Goal: Task Accomplishment & Management: Manage account settings

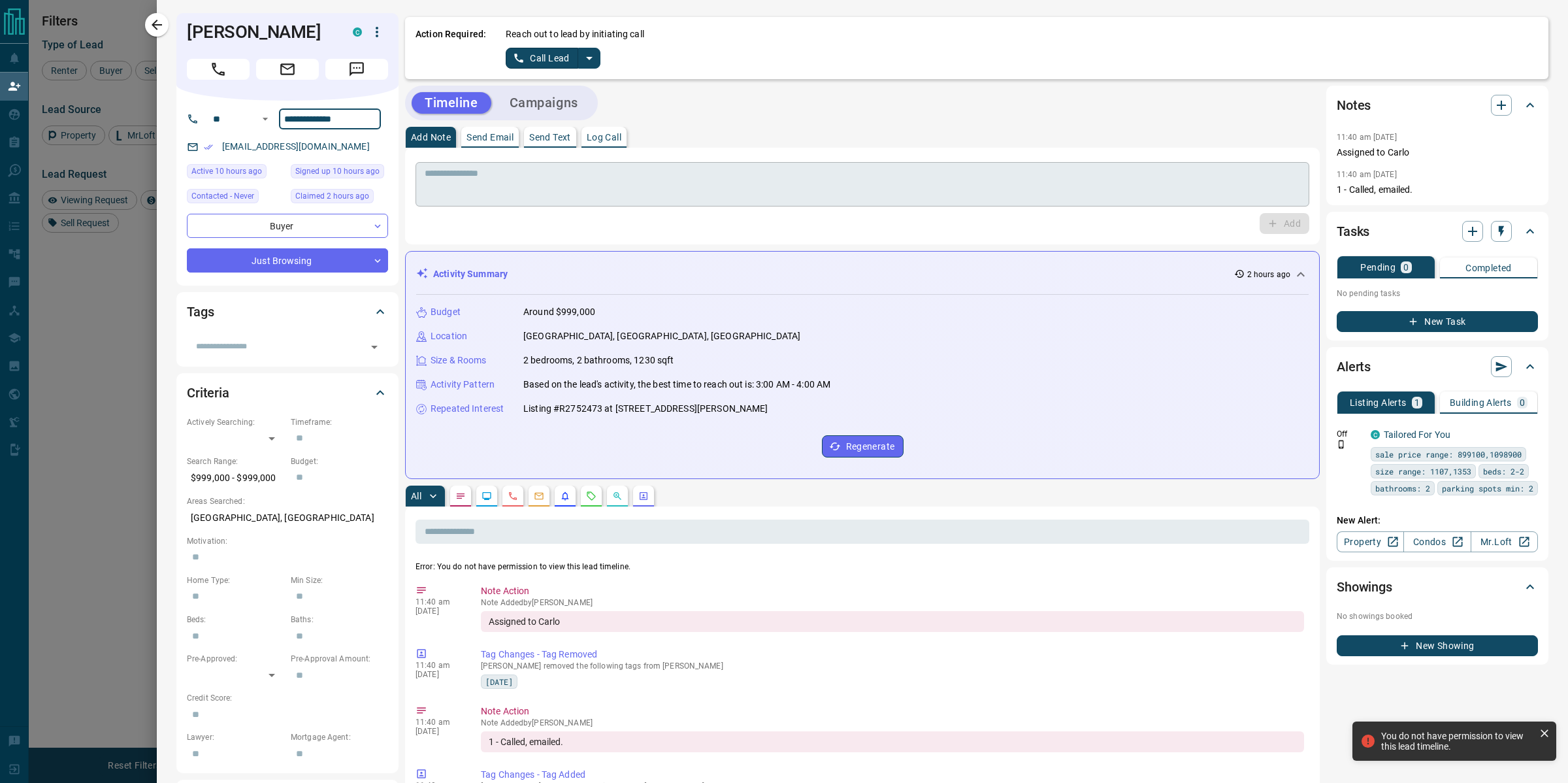
scroll to position [593, 1286]
click at [986, 138] on div "Add Note Send Email Send Text Log Call" at bounding box center [862, 138] width 914 height 21
click at [833, 131] on div "Add Note Send Email Send Text Log Call" at bounding box center [862, 138] width 914 height 21
click at [110, 330] on div at bounding box center [784, 391] width 1568 height 783
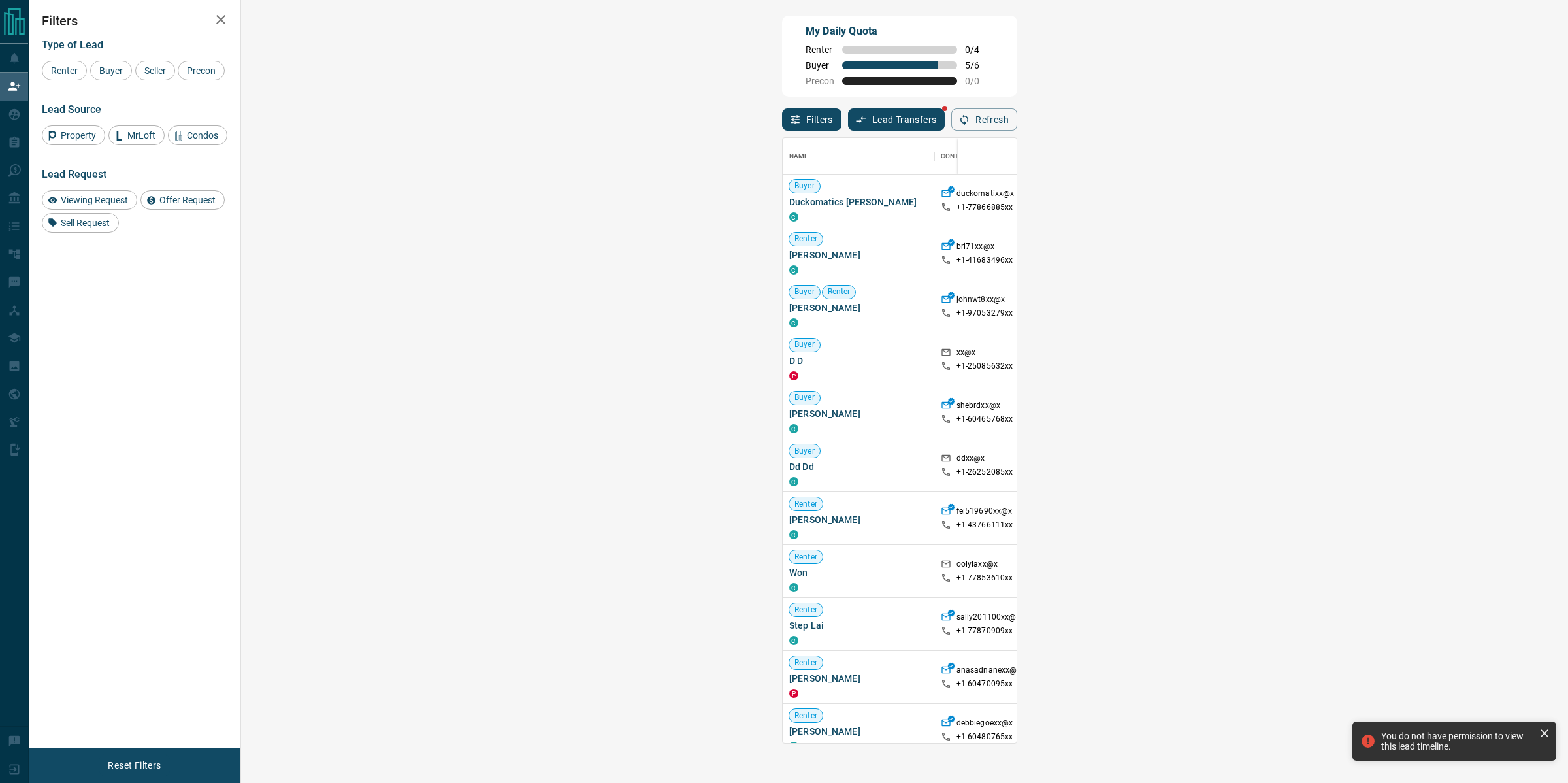
click at [821, 56] on div "My Daily Quota Renter 0 / 4 Buyer 5 / 6 Precon 0 / 0" at bounding box center [899, 55] width 235 height 81
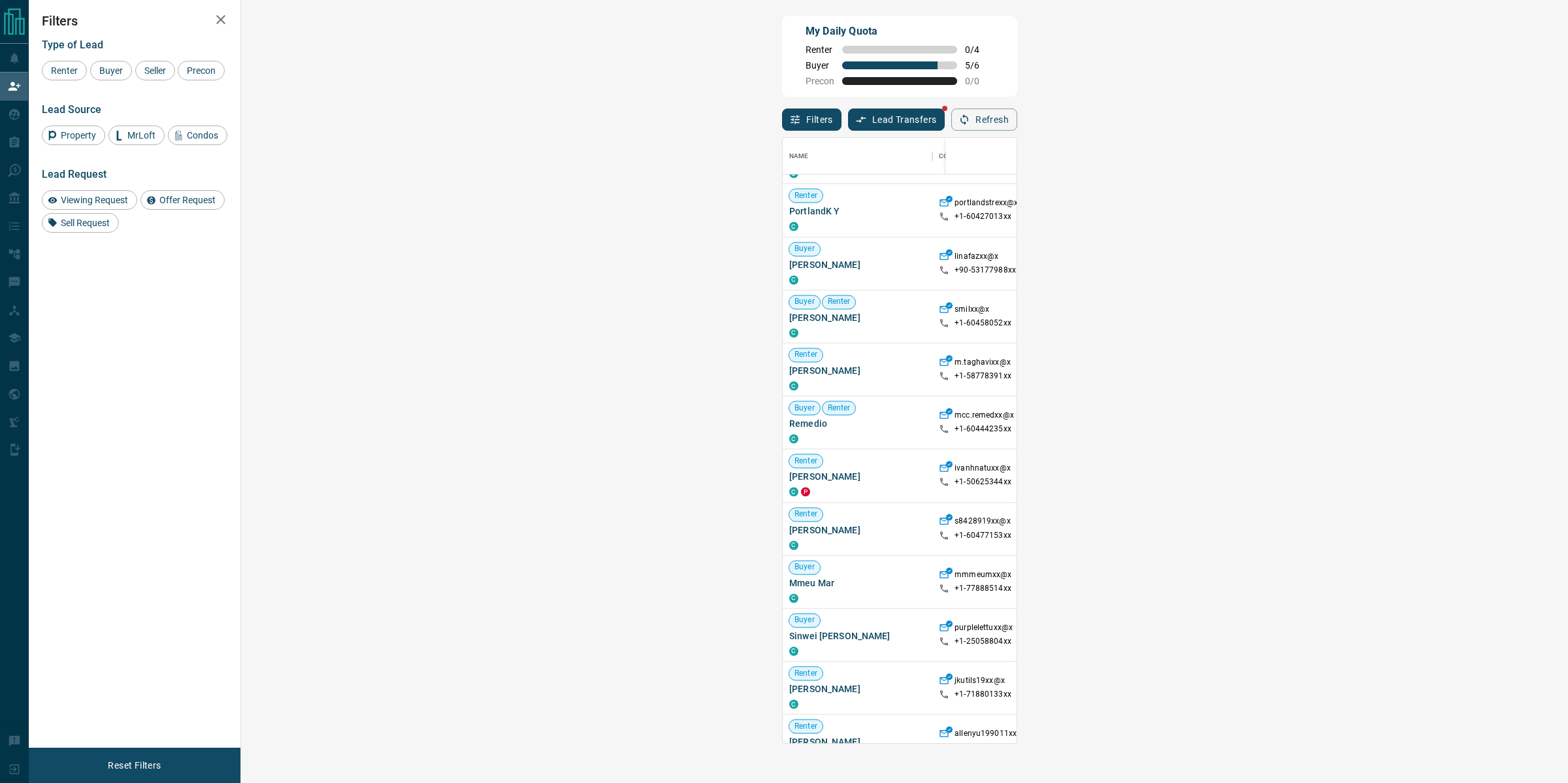
scroll to position [863, 0]
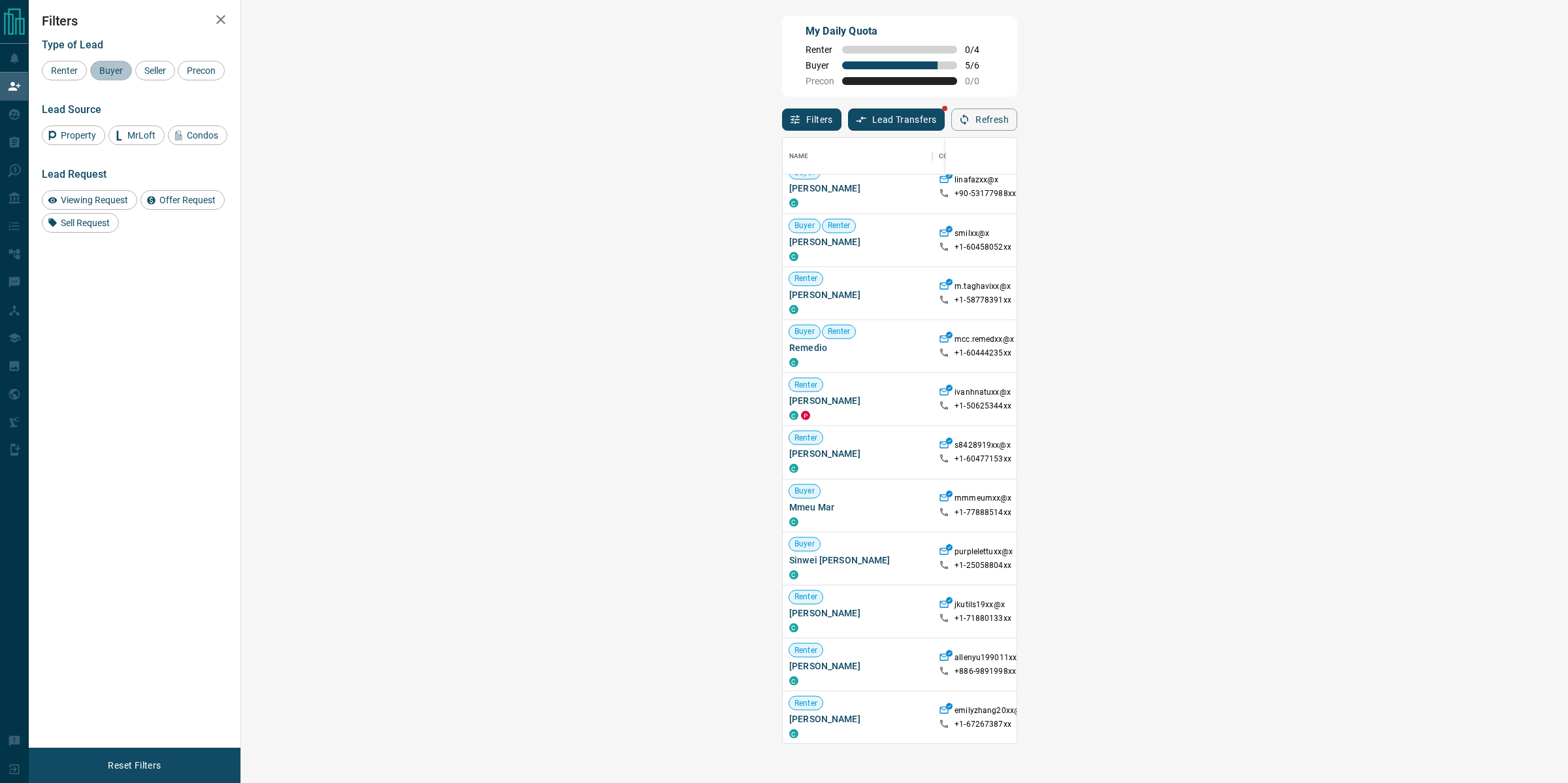
click at [119, 70] on span "Buyer" at bounding box center [111, 70] width 32 height 11
click at [148, 72] on span "Seller" at bounding box center [155, 70] width 31 height 11
click at [210, 74] on span "Precon" at bounding box center [202, 70] width 38 height 11
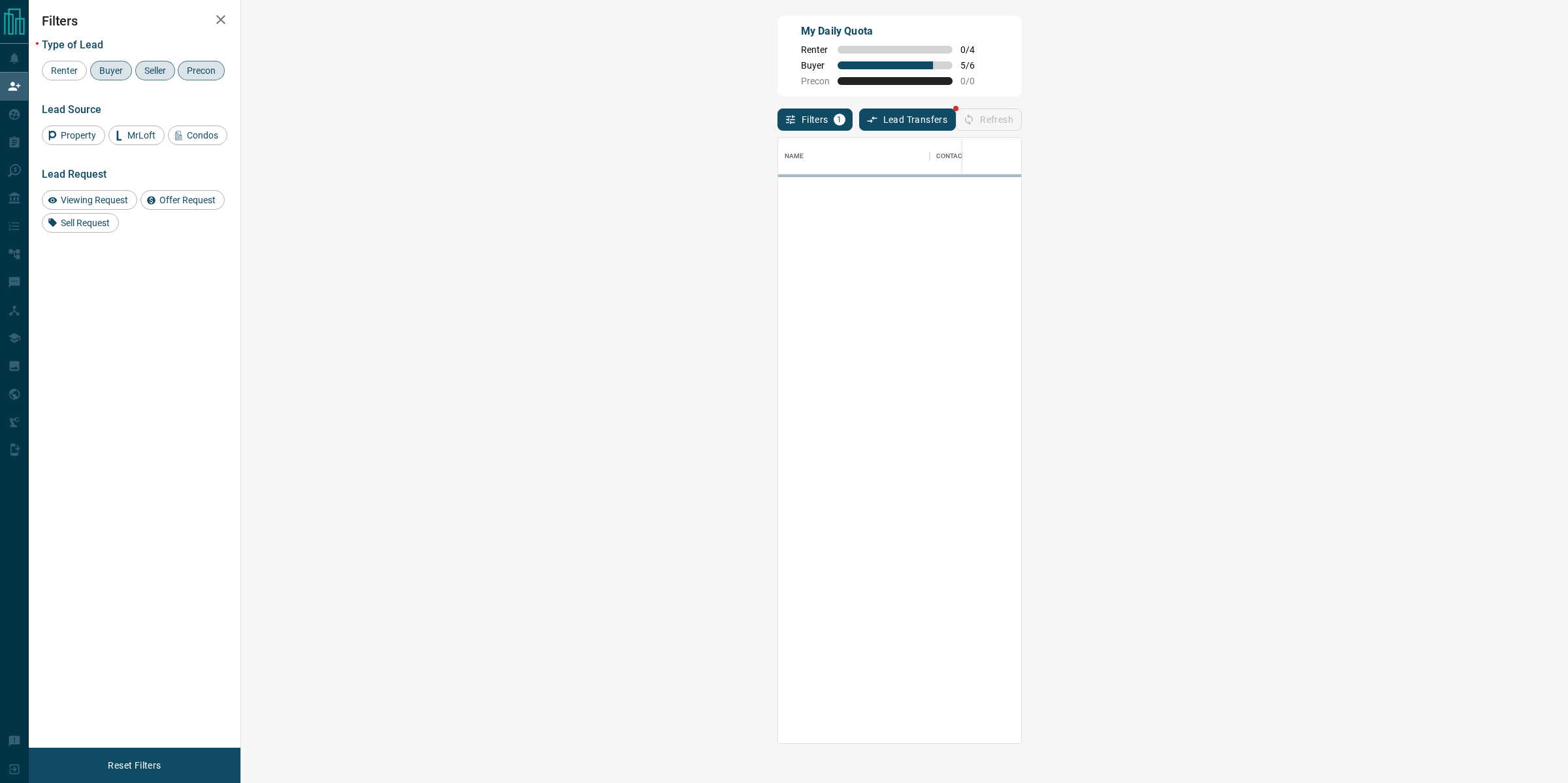
scroll to position [0, 0]
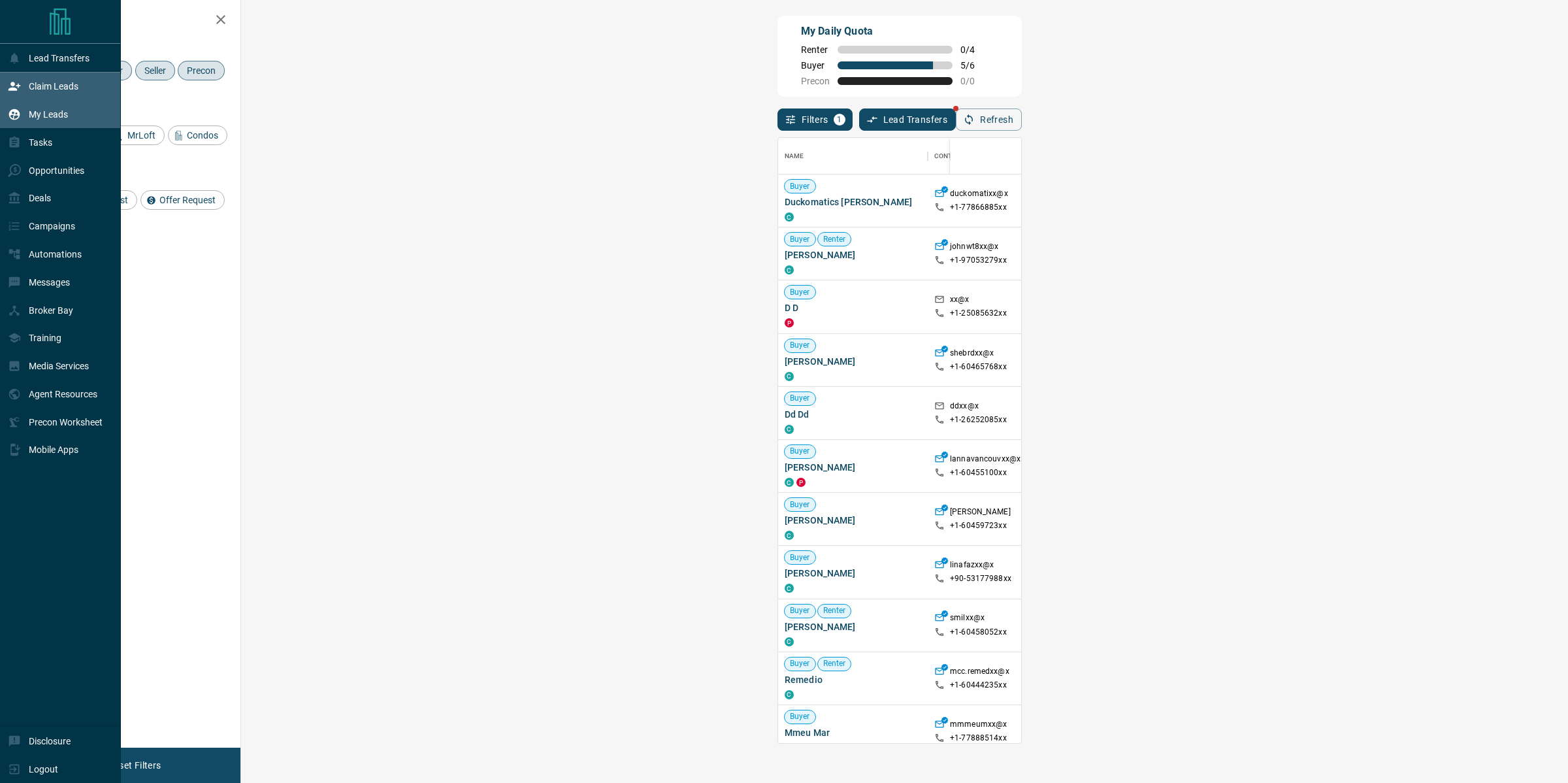
click at [14, 125] on div "My Leads" at bounding box center [37, 115] width 60 height 22
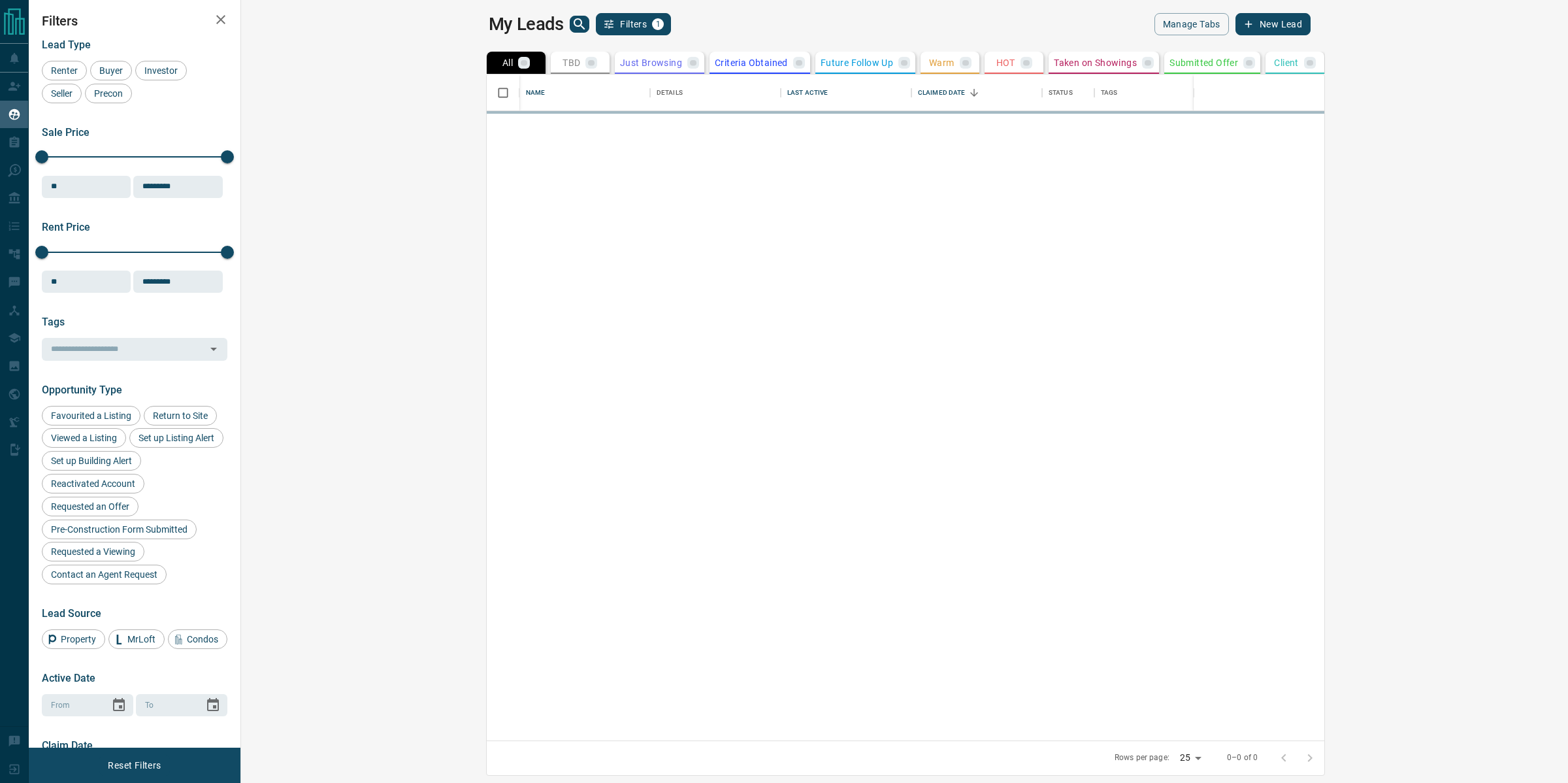
scroll to position [654, 1308]
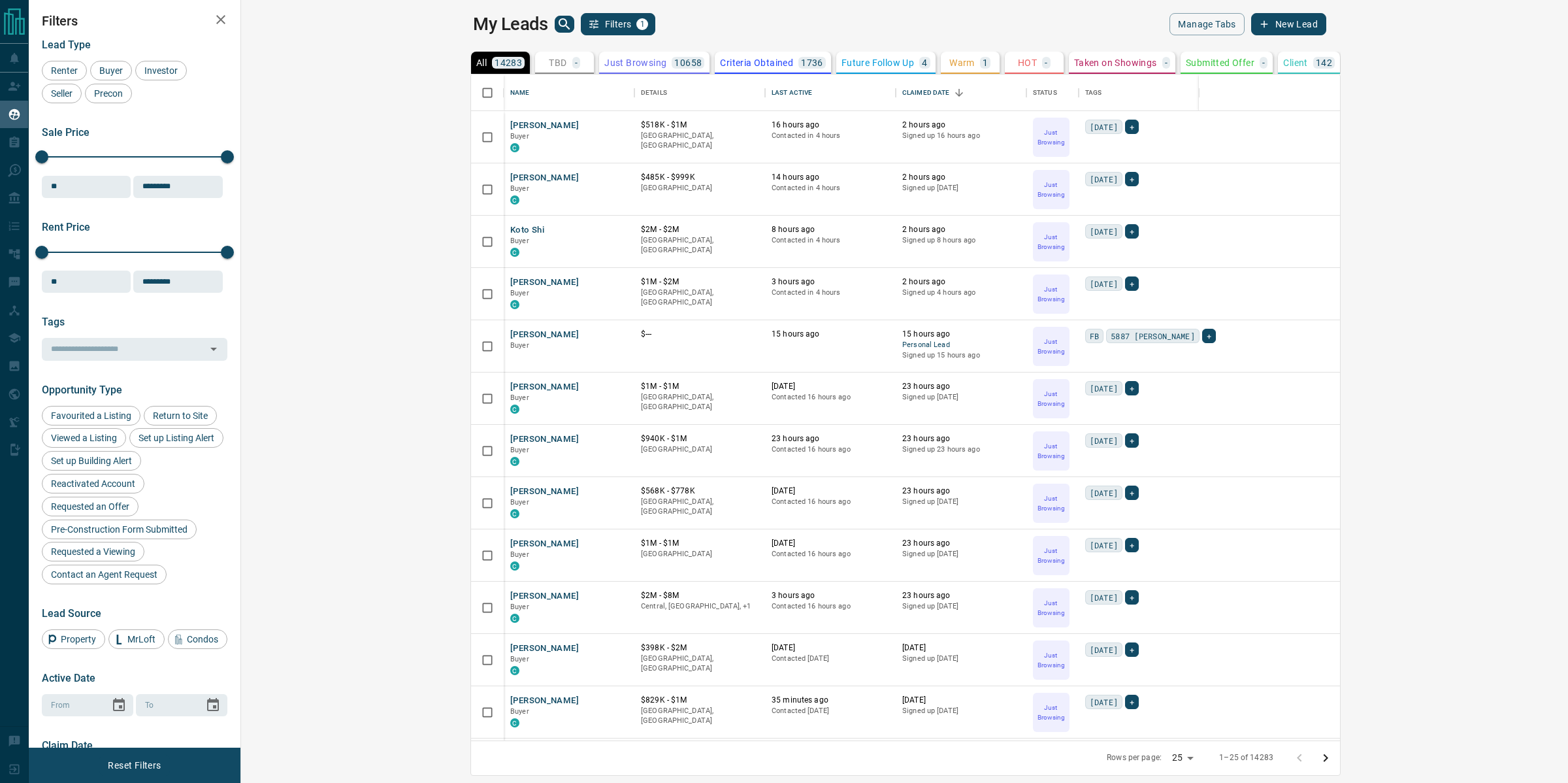
click at [557, 31] on icon "search button" at bounding box center [565, 24] width 15 height 15
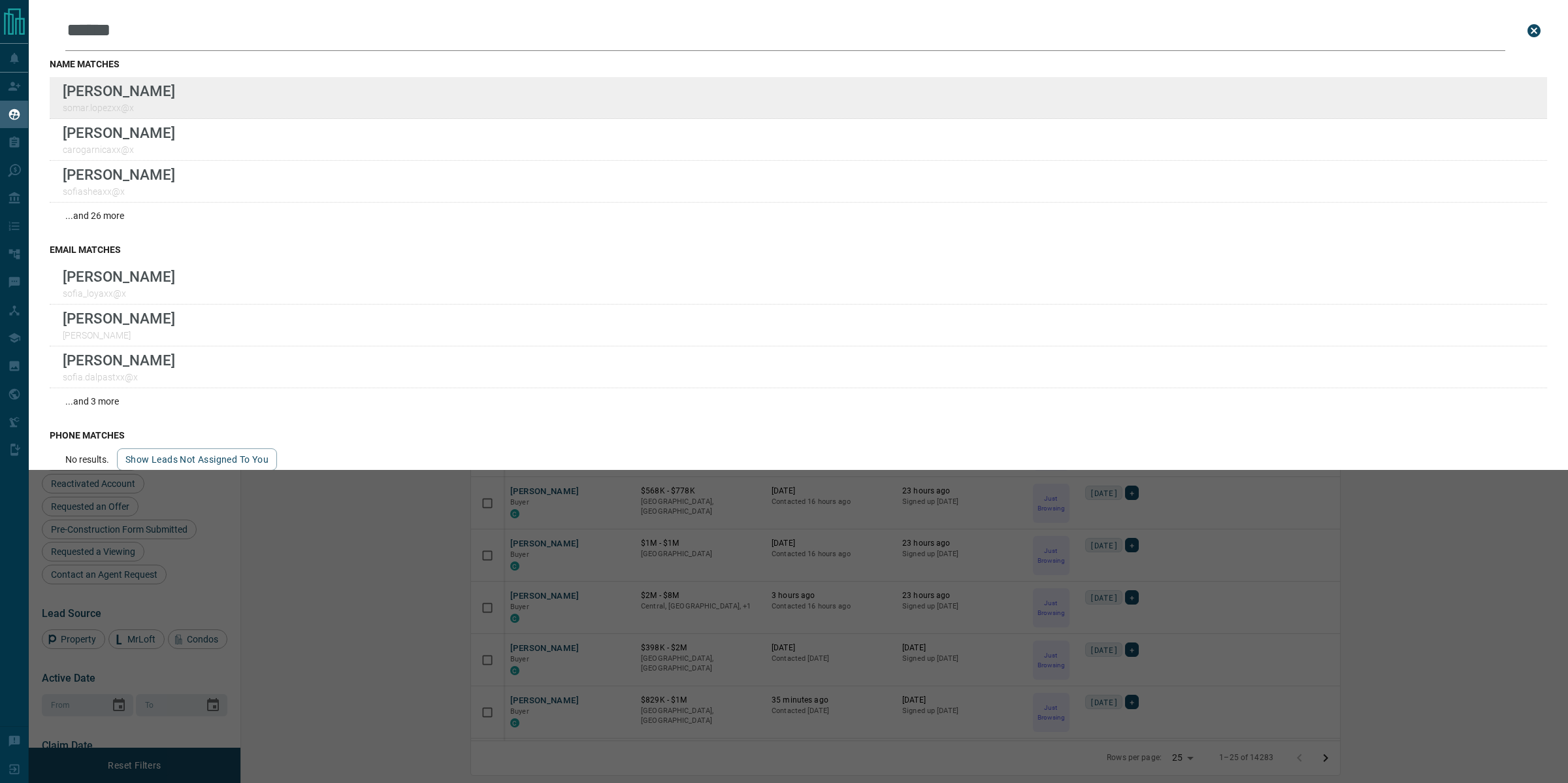
type input "*****"
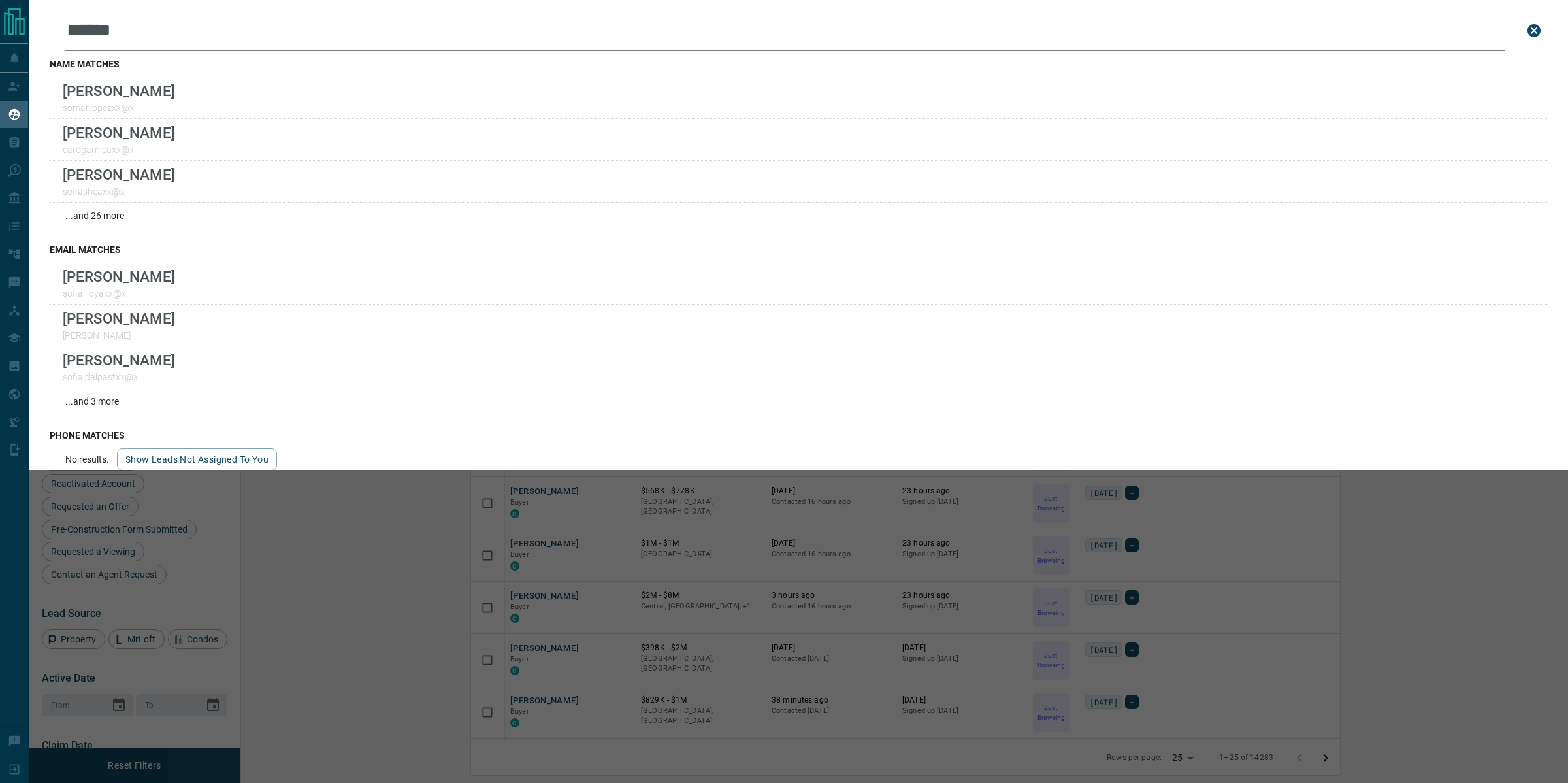
click at [443, 566] on div "Leads Search Bar ***** Search for a lead by name, email, phone, or id name matc…" at bounding box center [812, 391] width 1568 height 783
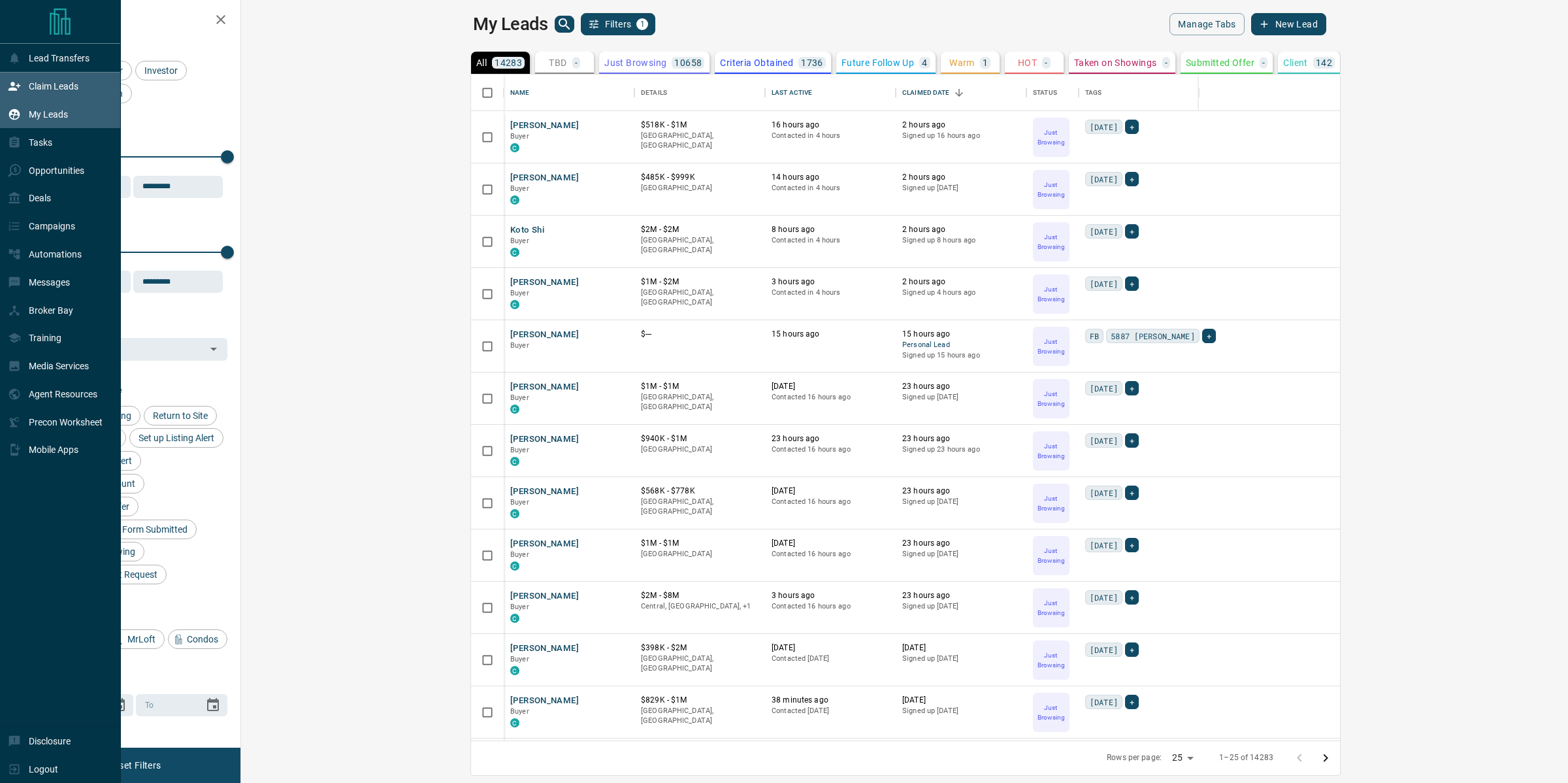
click at [11, 80] on div "Claim Leads" at bounding box center [43, 86] width 71 height 22
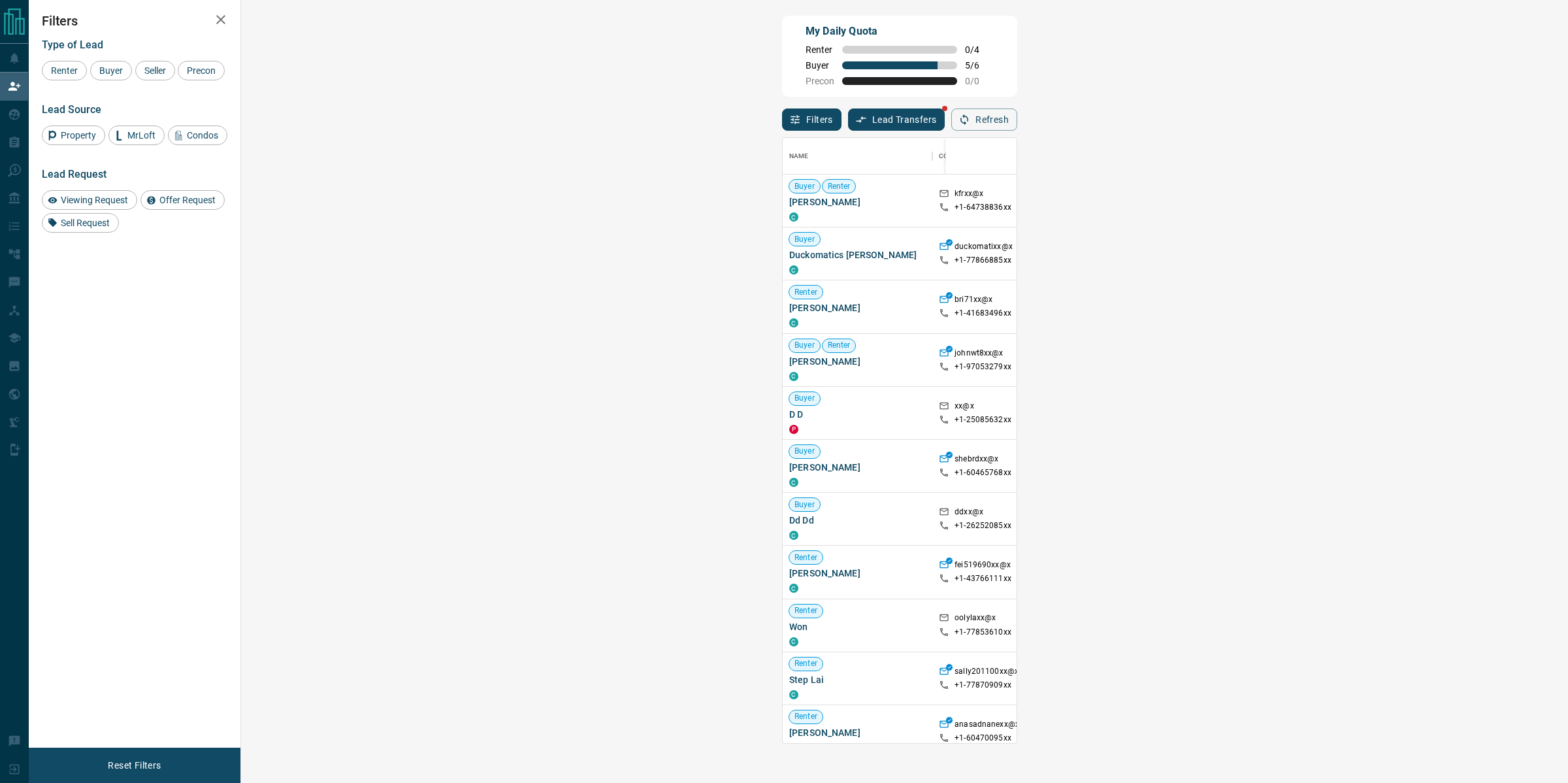
scroll to position [593, 1286]
click at [782, 60] on div "My Daily Quota Renter 0 / 4 Buyer 5 / 6 Precon 0 / 0" at bounding box center [899, 55] width 235 height 81
click at [116, 69] on span "Buyer" at bounding box center [111, 70] width 32 height 11
click at [154, 65] on span "Seller" at bounding box center [155, 70] width 31 height 11
click at [206, 76] on span "Precon" at bounding box center [202, 70] width 38 height 11
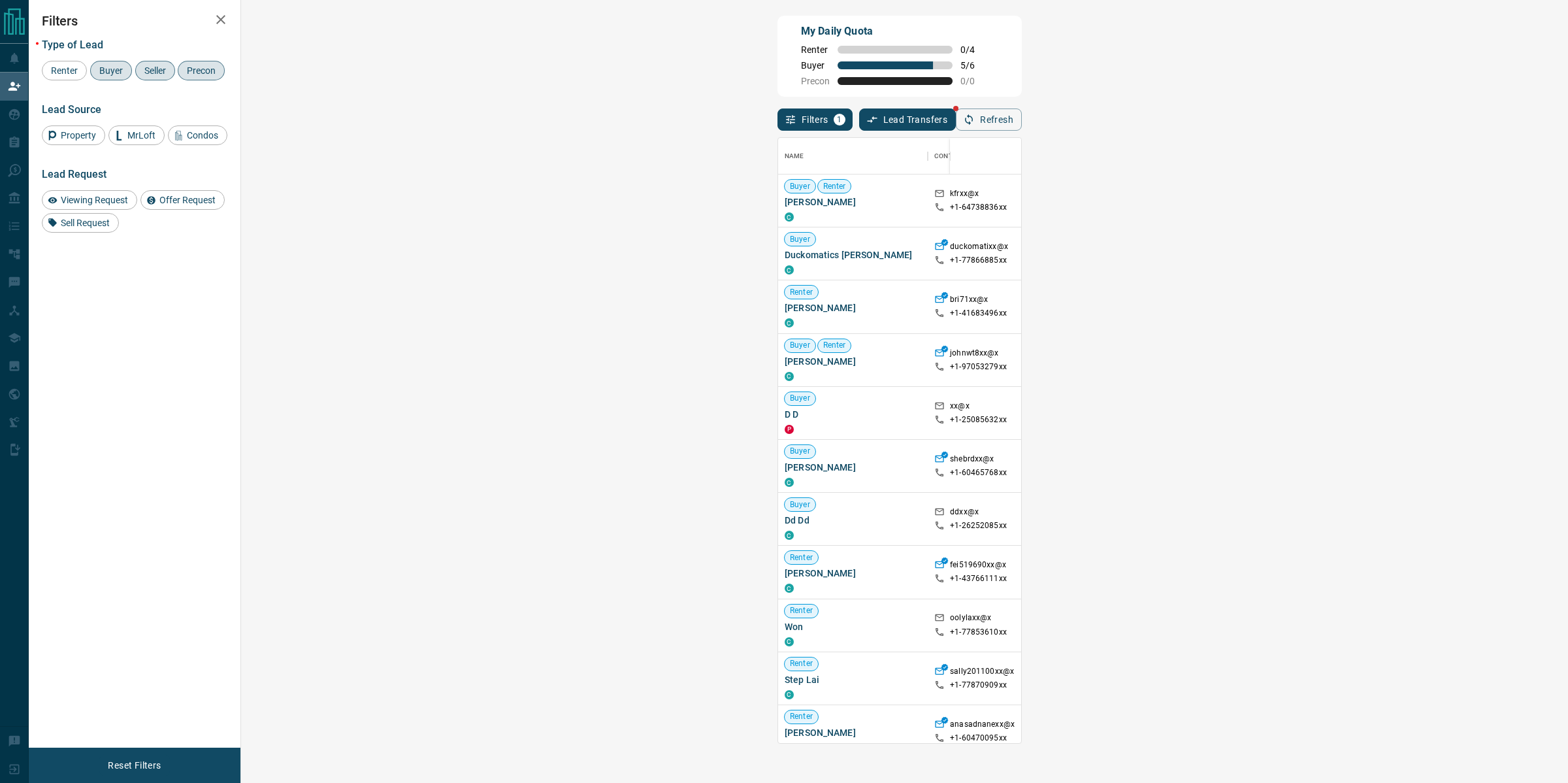
click at [778, 74] on div "My Daily Quota Renter 0 / 4 Buyer 5 / 6 Precon 0 / 0" at bounding box center [900, 55] width 245 height 81
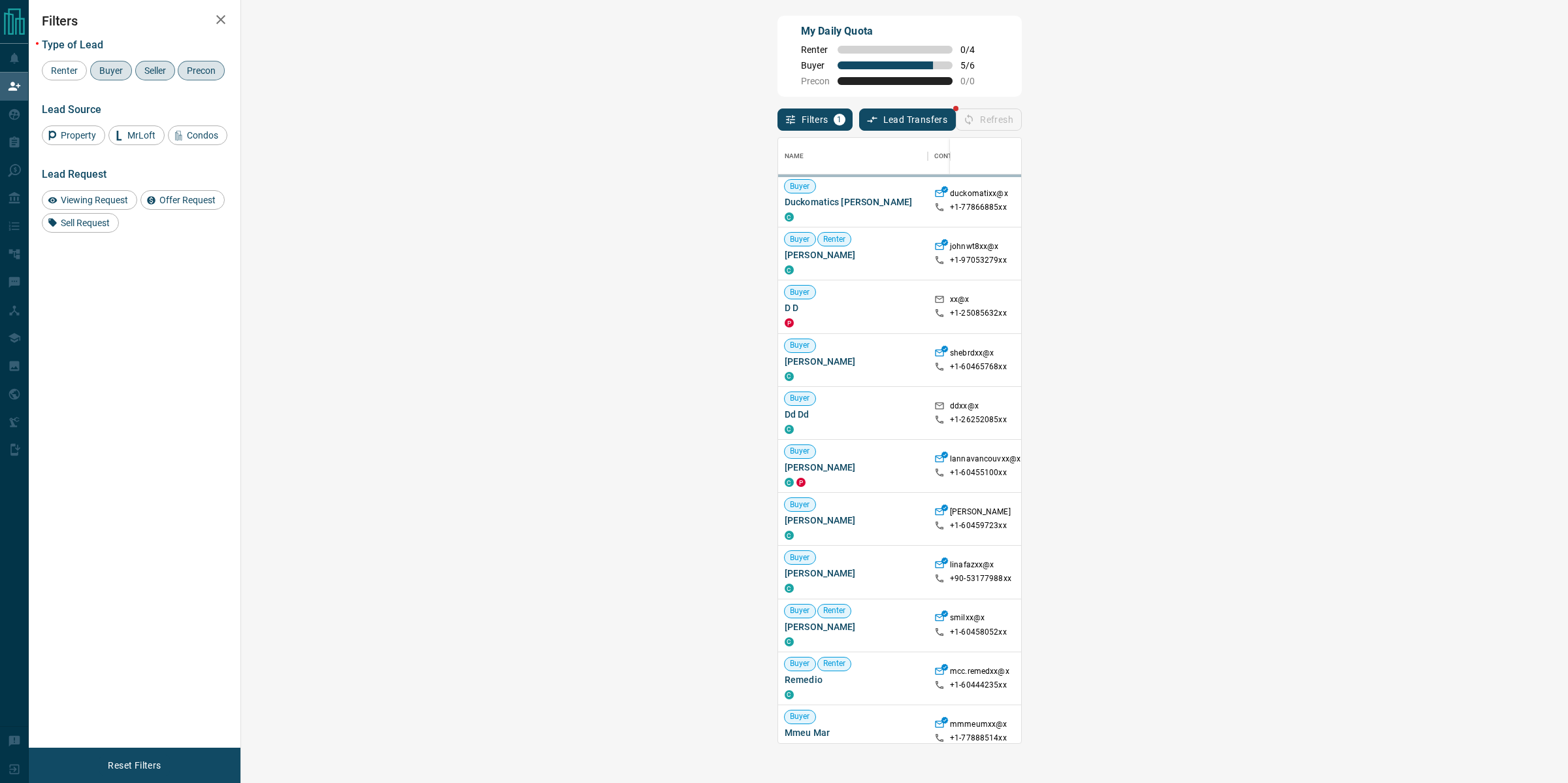
click at [778, 96] on div "My Daily Quota Renter 0 / 4 Buyer 5 / 6 Precon 0 / 0" at bounding box center [900, 55] width 245 height 81
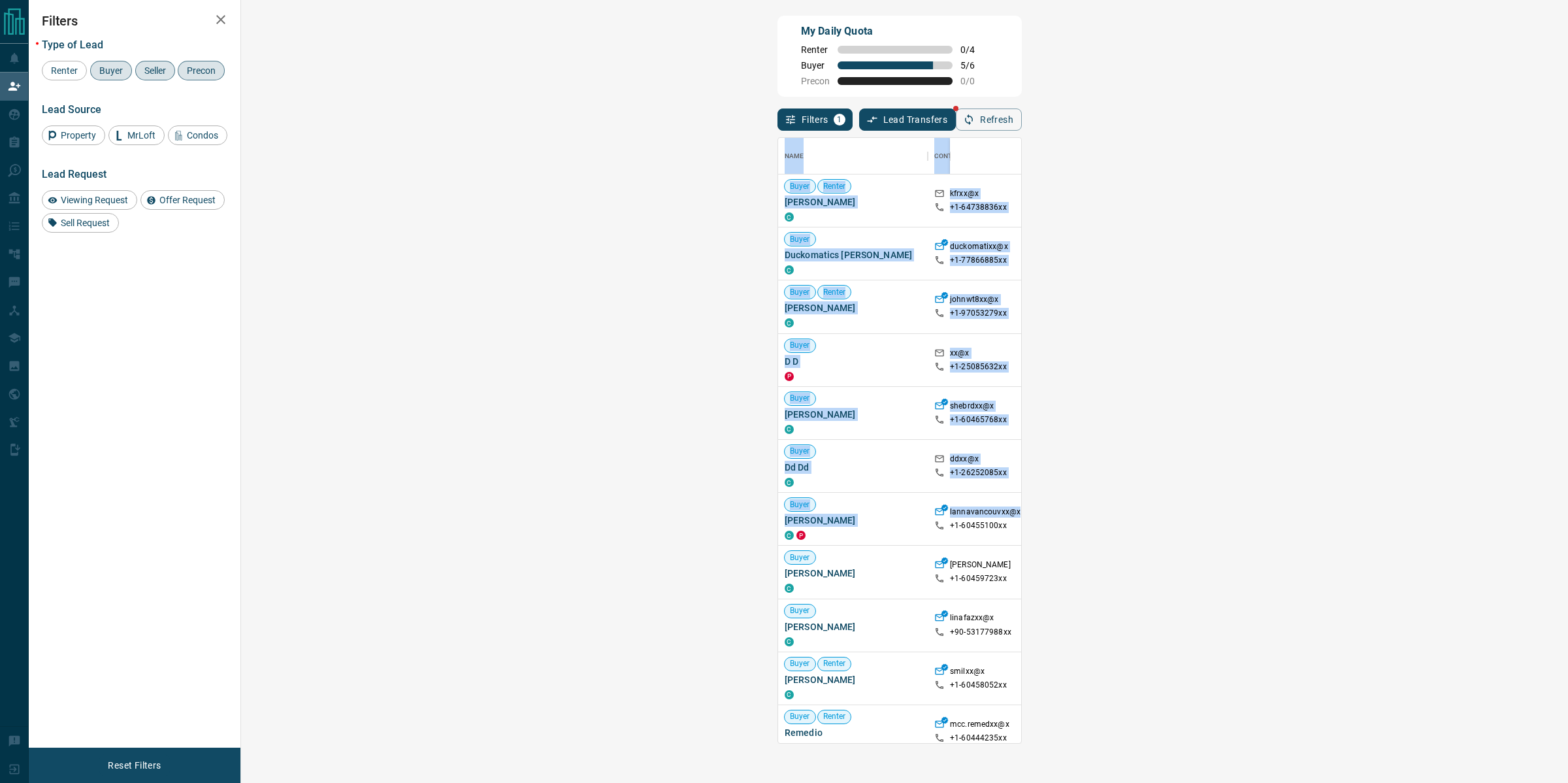
drag, startPoint x: 499, startPoint y: 111, endPoint x: 503, endPoint y: 517, distance: 406.0
click at [775, 517] on div "My Daily Quota Renter 0 / 4 Buyer 5 / 6 Precon 0 / 0 Filters 1 Lead Transfers R…" at bounding box center [899, 326] width 249 height 626
click at [928, 517] on div "lannavancouvxx@x +1- 60455100xx" at bounding box center [979, 519] width 104 height 53
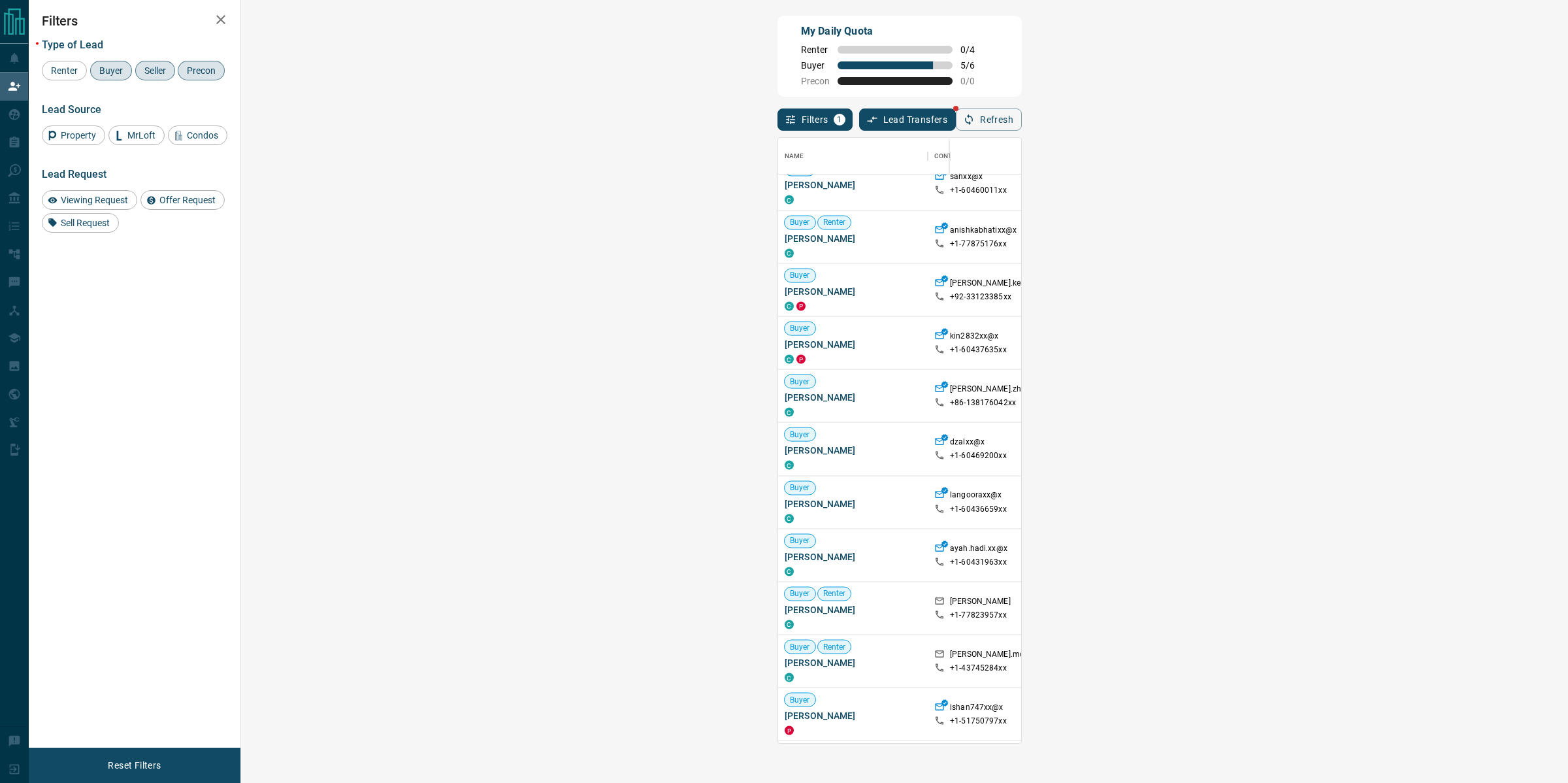
scroll to position [1181, 0]
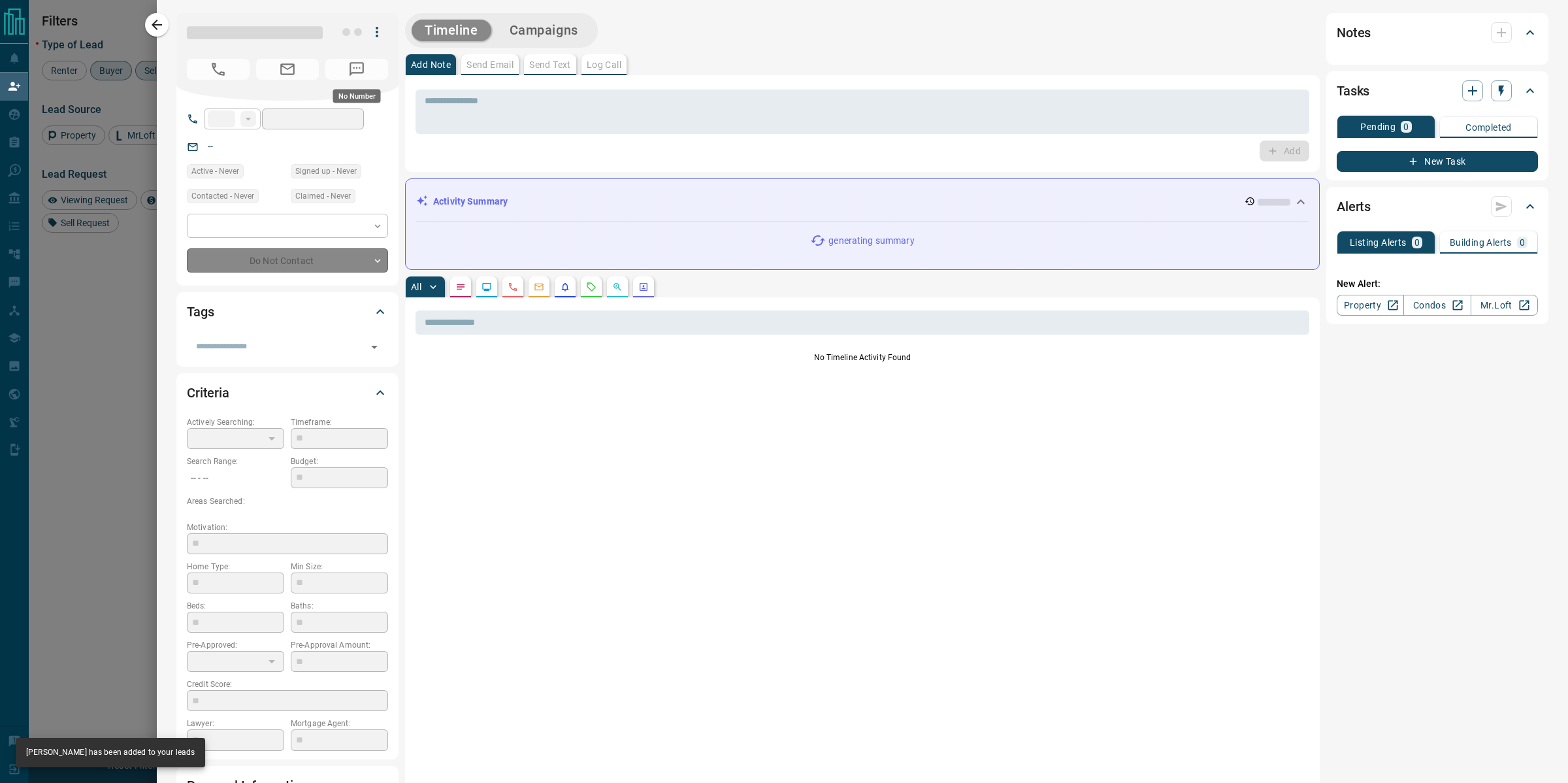
type input "**"
type input "**********"
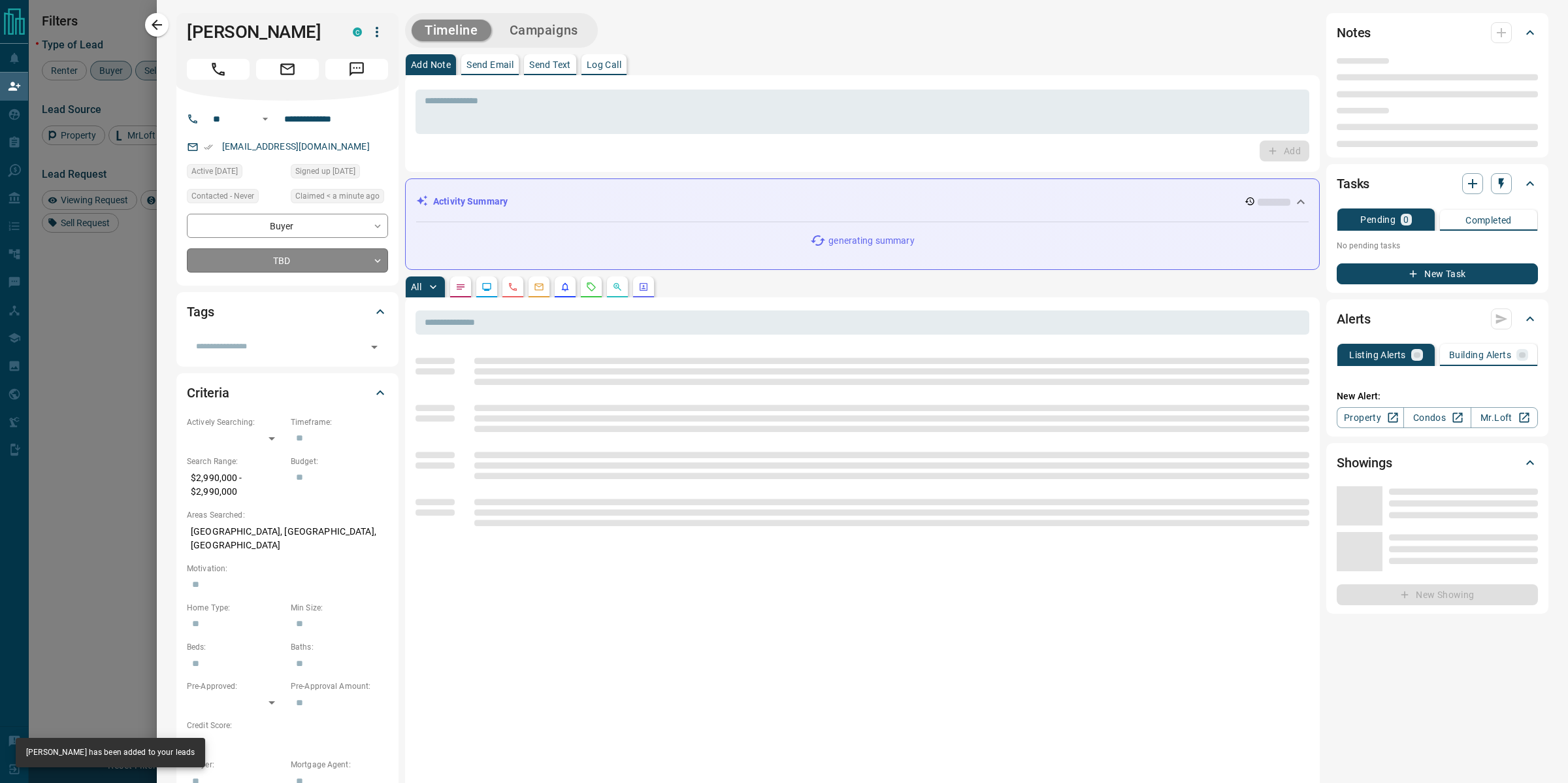
click at [266, 263] on body "Lead Transfers Claim Leads My Leads Tasks Opportunities Deals Campaigns Automat…" at bounding box center [784, 326] width 1568 height 652
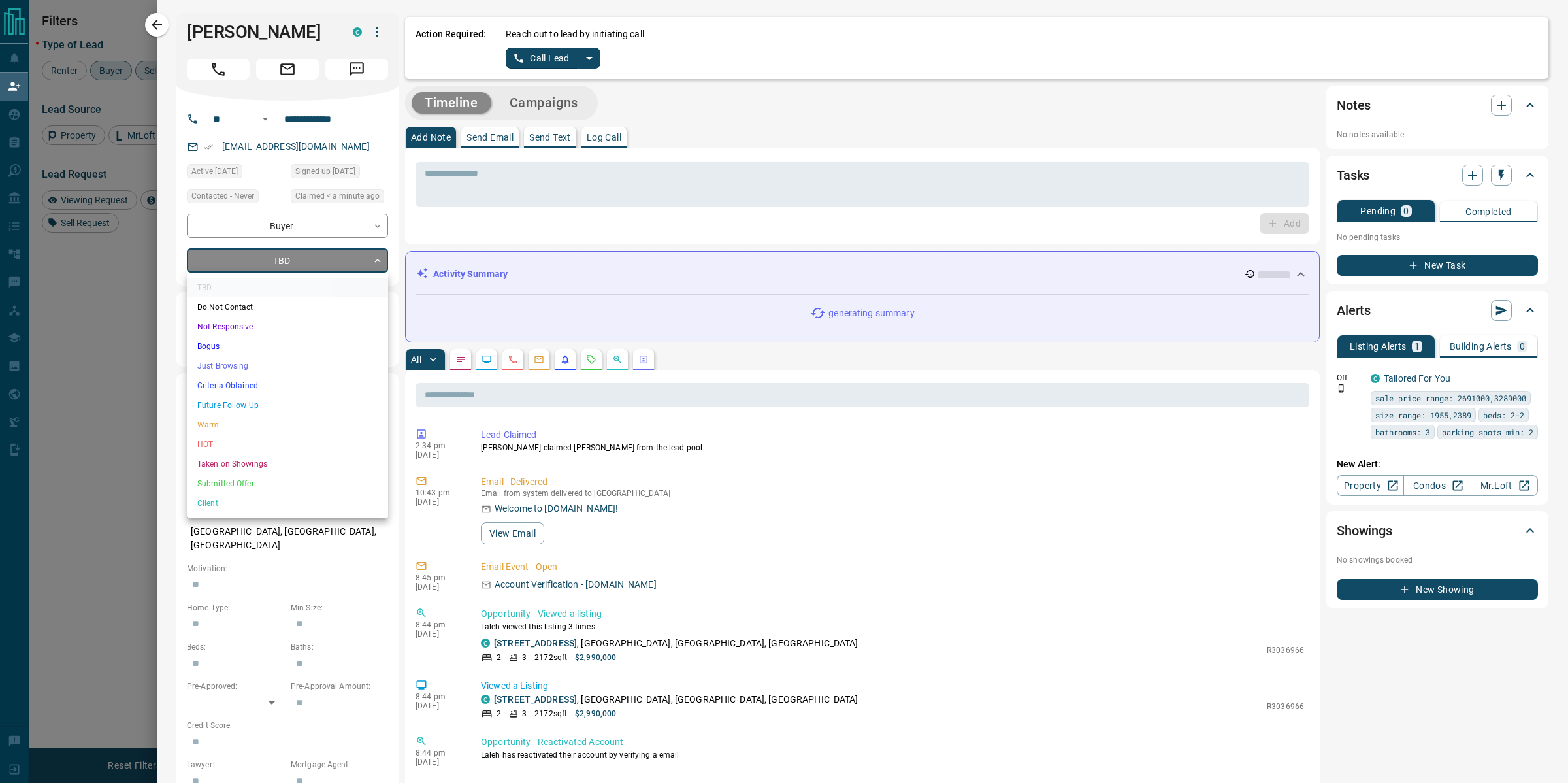
click at [240, 365] on li "Just Browsing" at bounding box center [288, 366] width 202 height 20
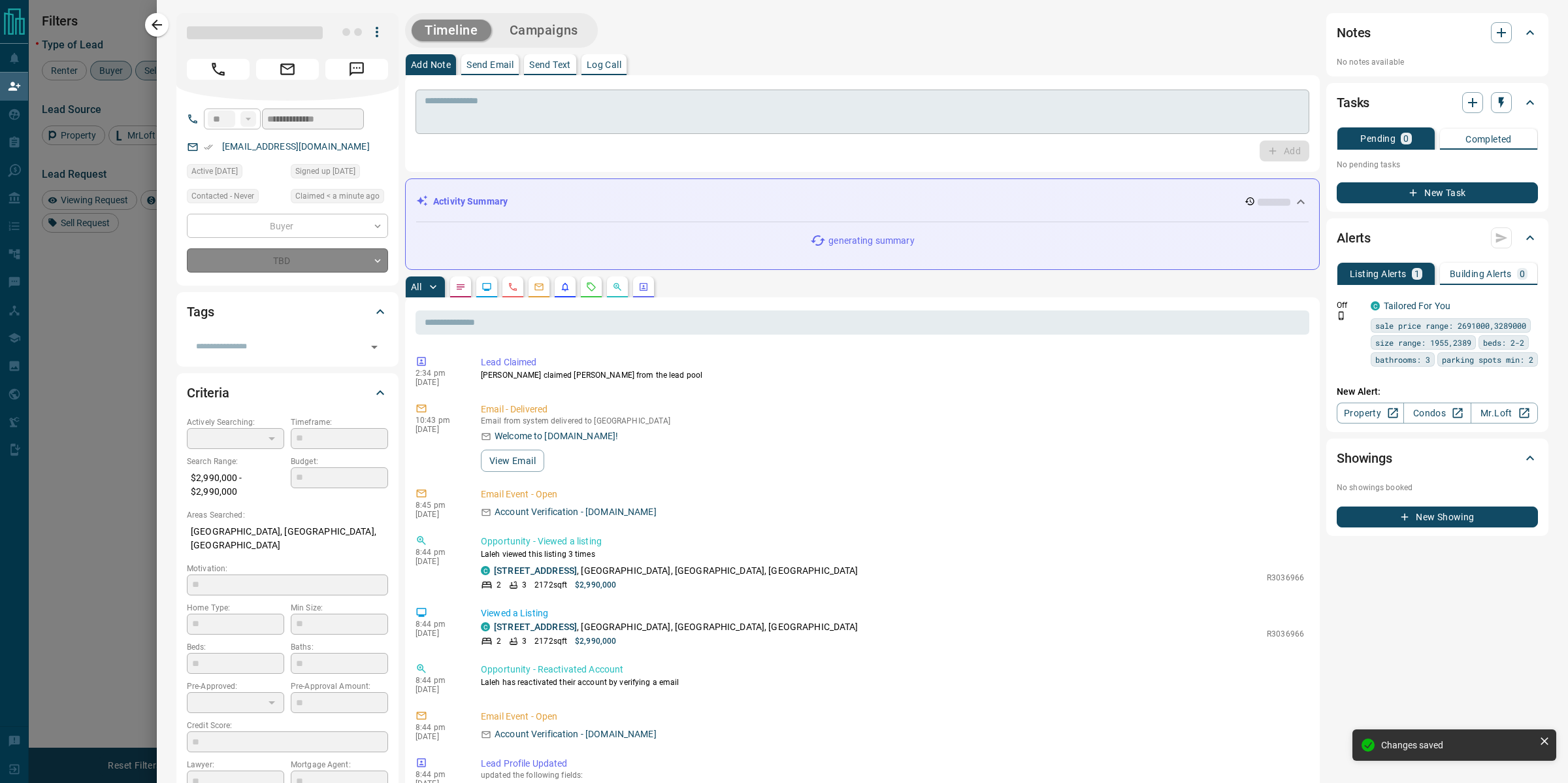
type input "*"
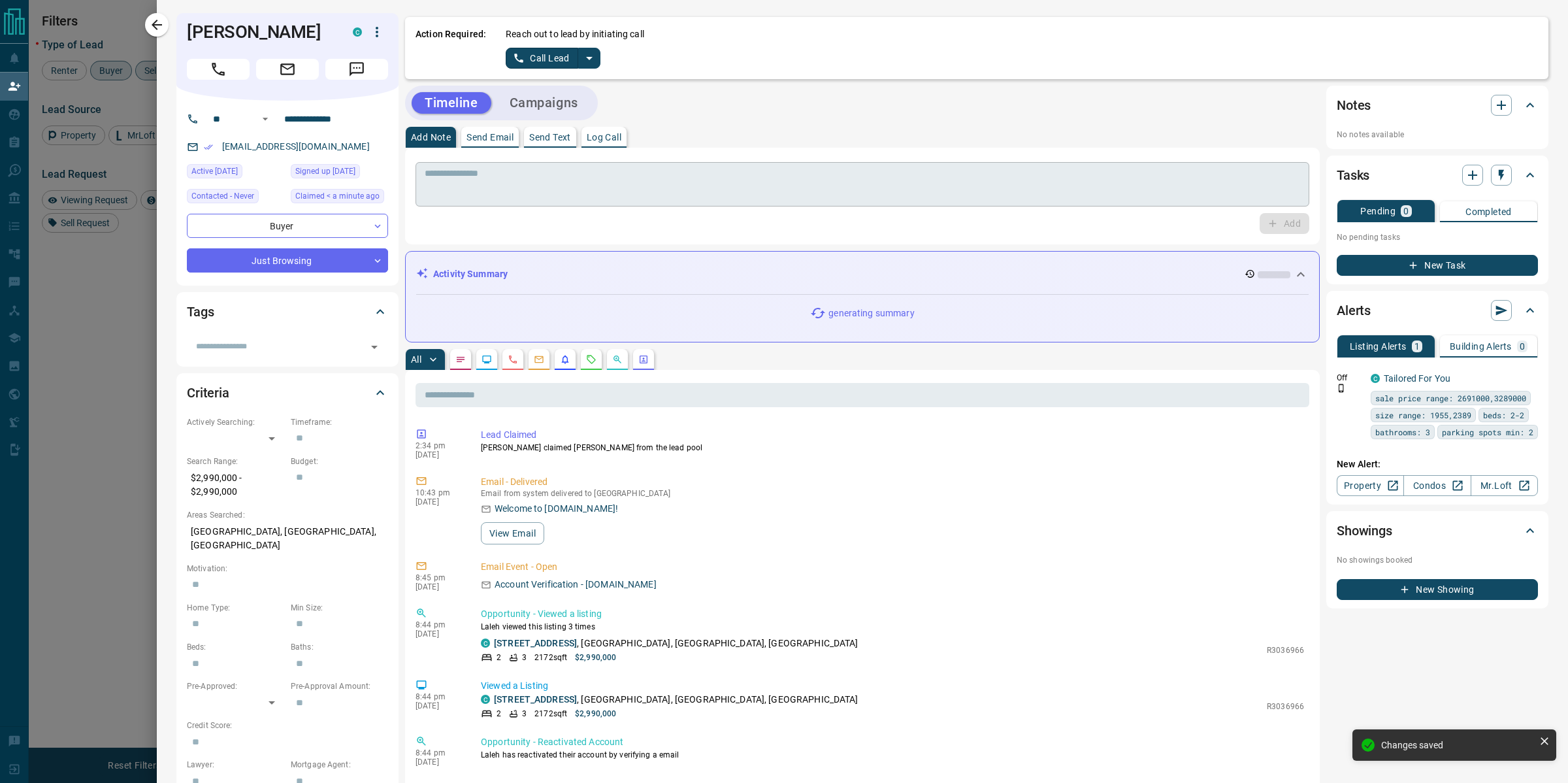
click at [484, 195] on textarea at bounding box center [862, 185] width 875 height 33
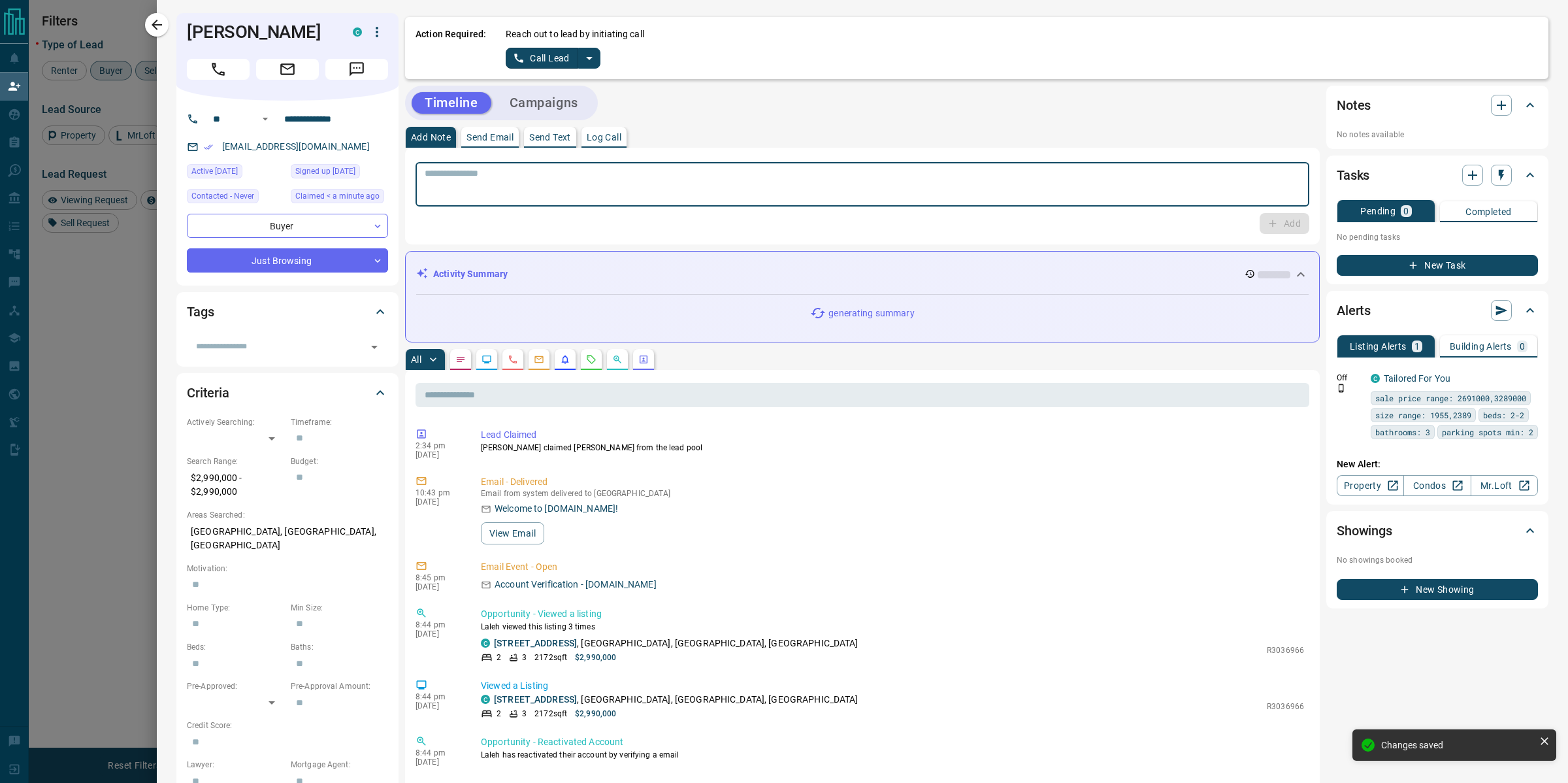
paste textarea "*********"
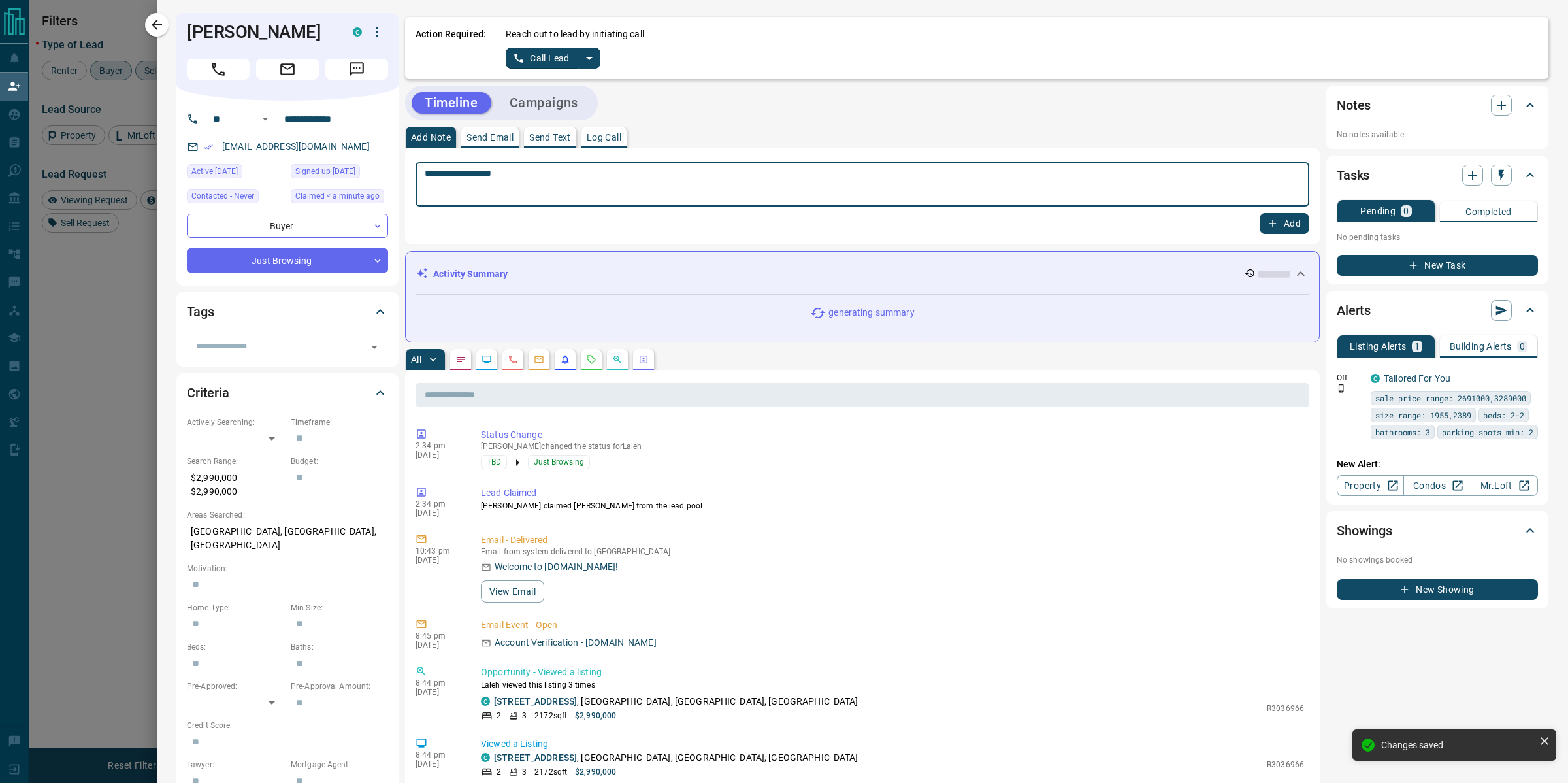
type textarea "**********"
click at [1259, 213] on button "Add" at bounding box center [1284, 224] width 50 height 21
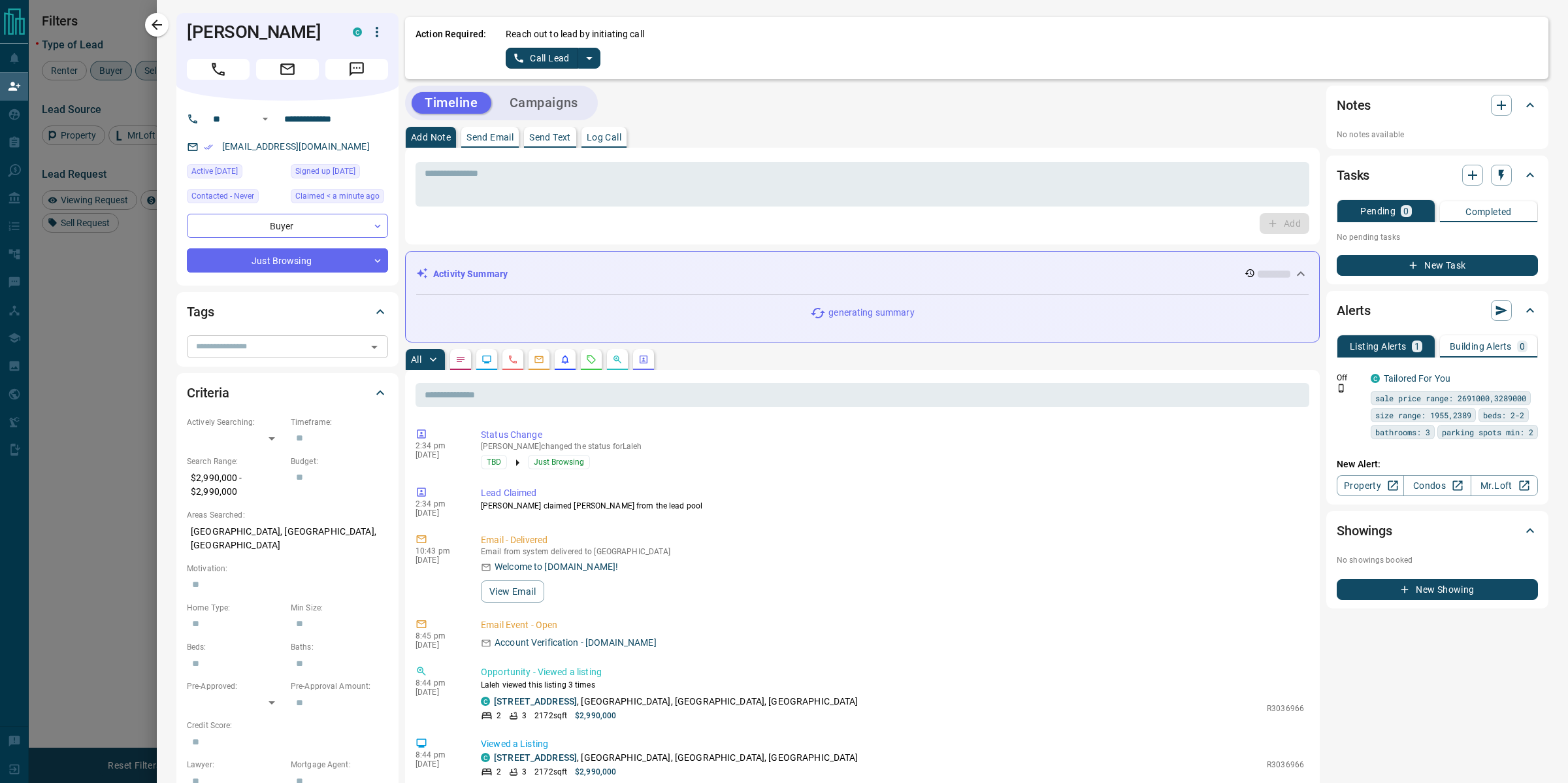
click at [246, 350] on input "text" at bounding box center [277, 346] width 172 height 14
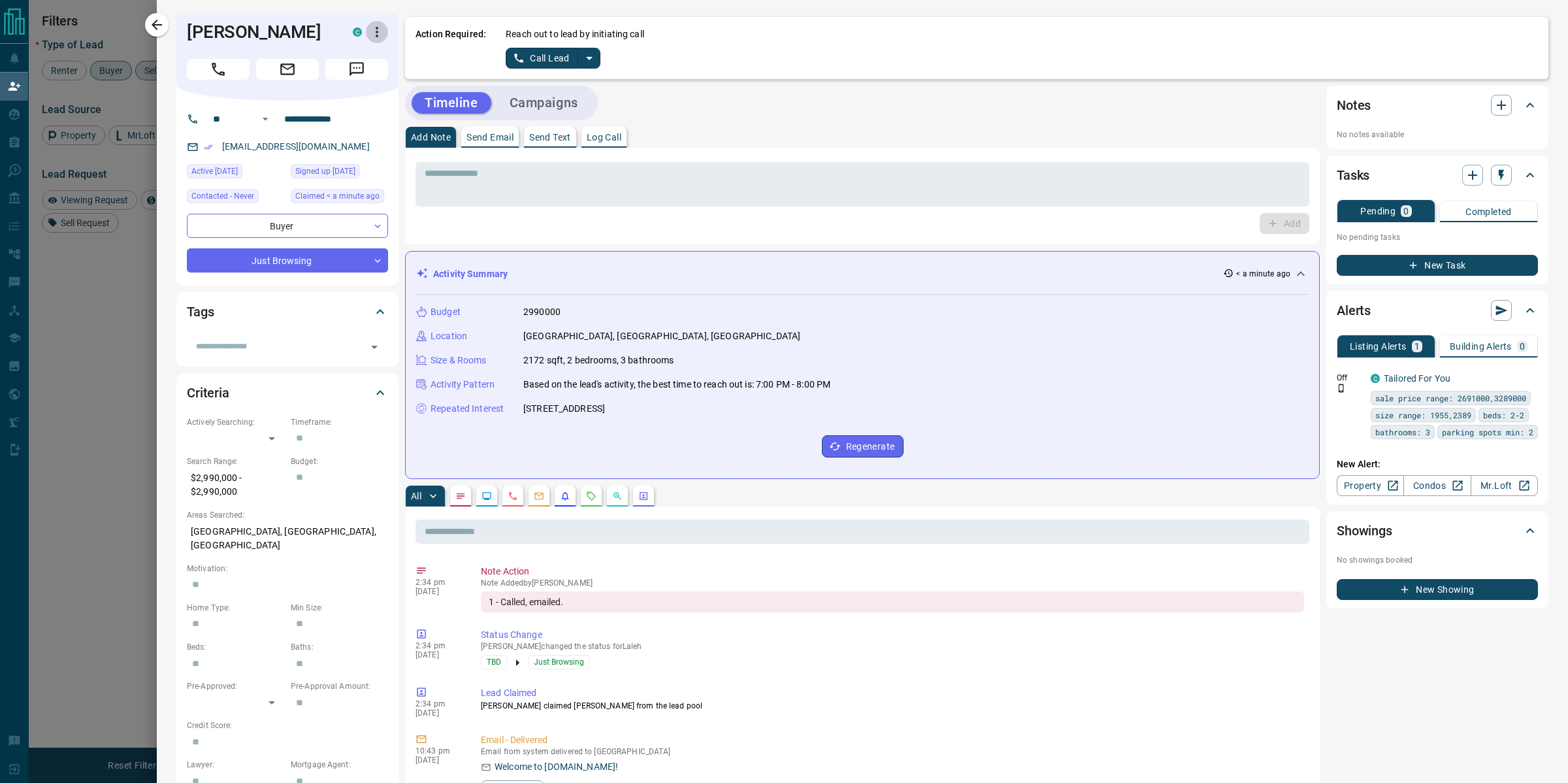
click at [382, 34] on icon "button" at bounding box center [376, 32] width 15 height 15
click at [371, 57] on li "Reassign Lead" at bounding box center [350, 58] width 77 height 20
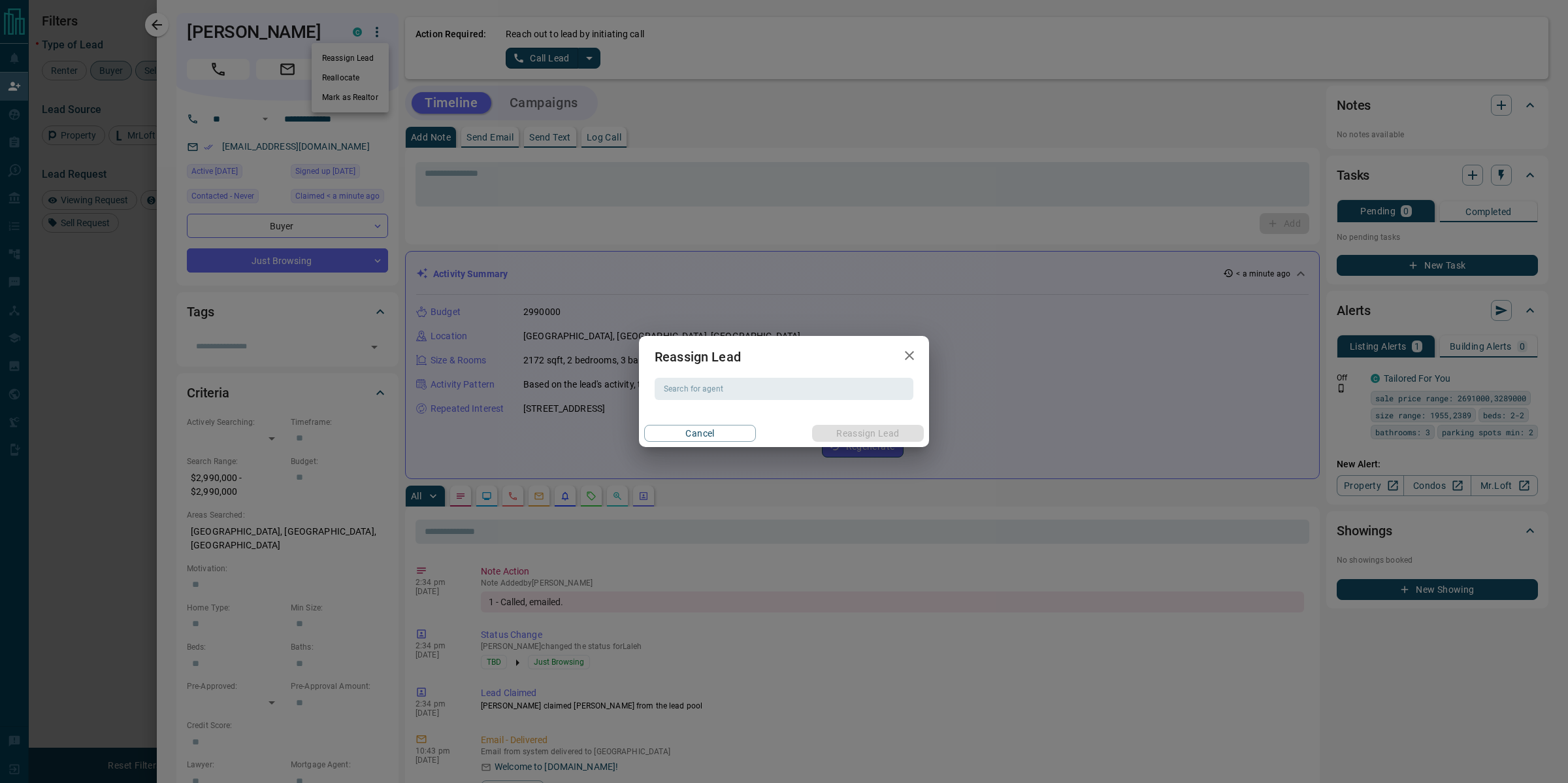
click at [906, 360] on icon "button" at bounding box center [910, 356] width 15 height 15
